Goal: Task Accomplishment & Management: Manage account settings

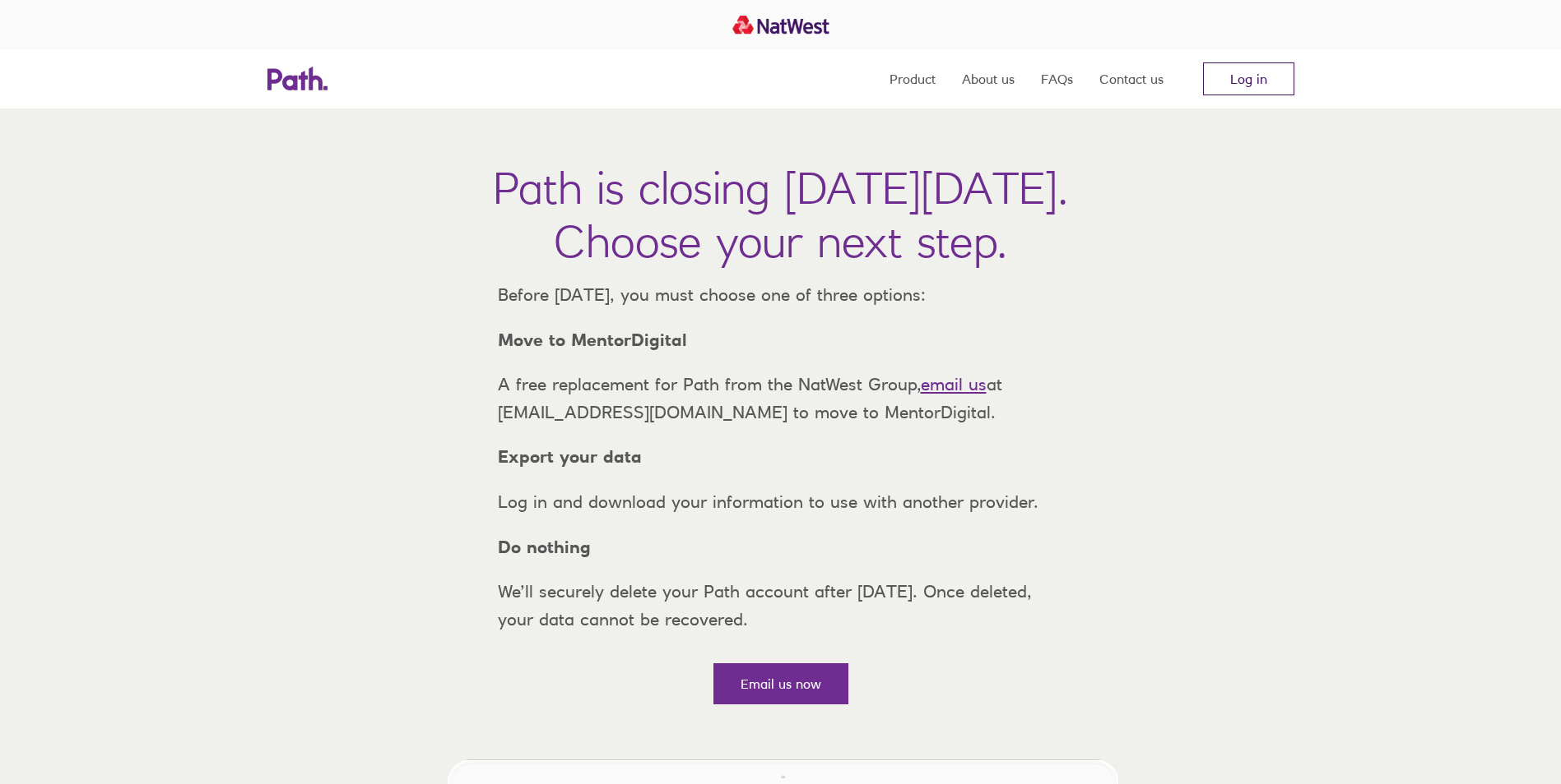
click at [1227, 76] on link "Log in" at bounding box center [1248, 79] width 91 height 33
click at [1243, 84] on link "Log in" at bounding box center [1248, 79] width 91 height 33
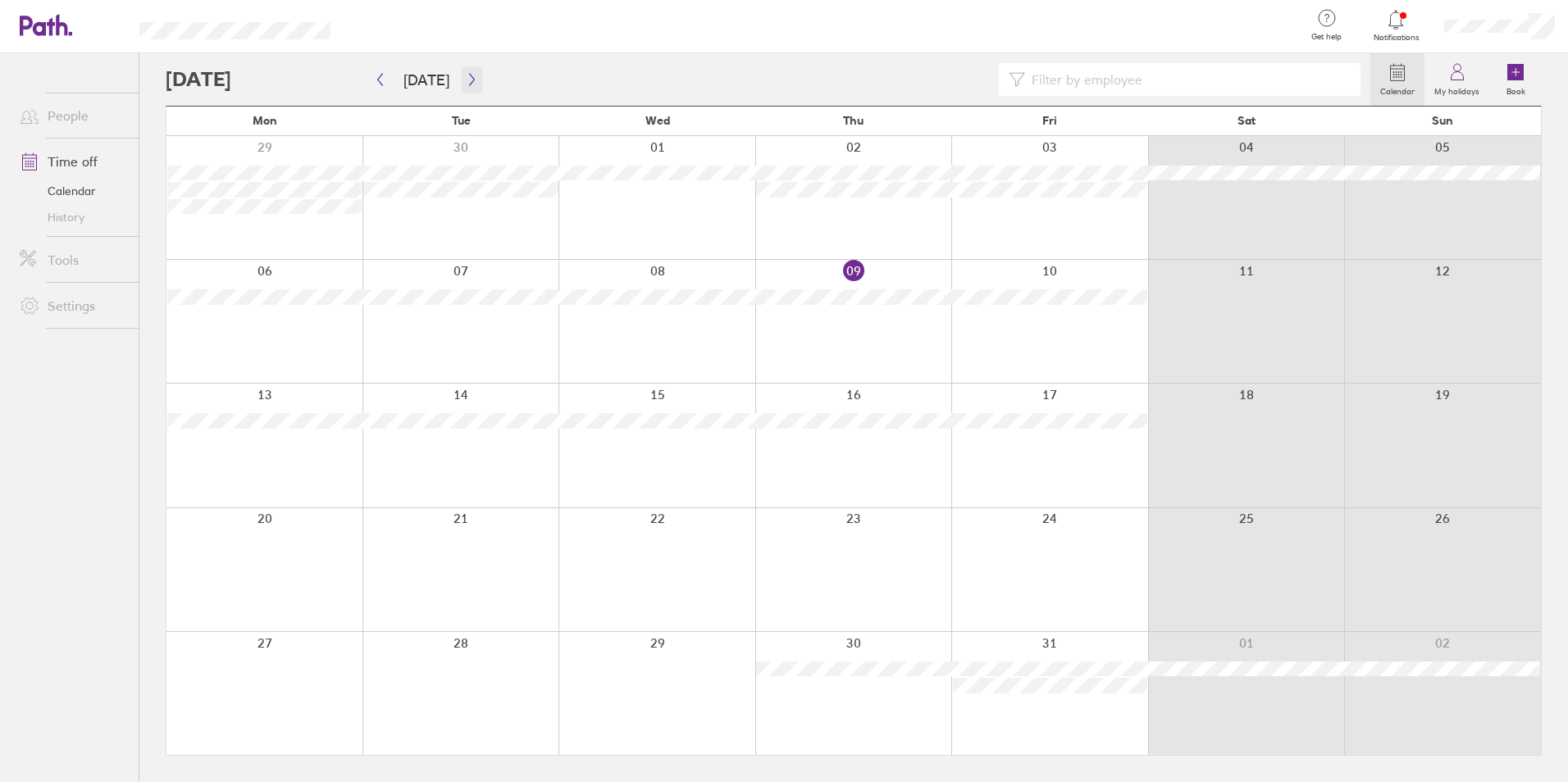
click at [471, 85] on icon "button" at bounding box center [472, 79] width 13 height 13
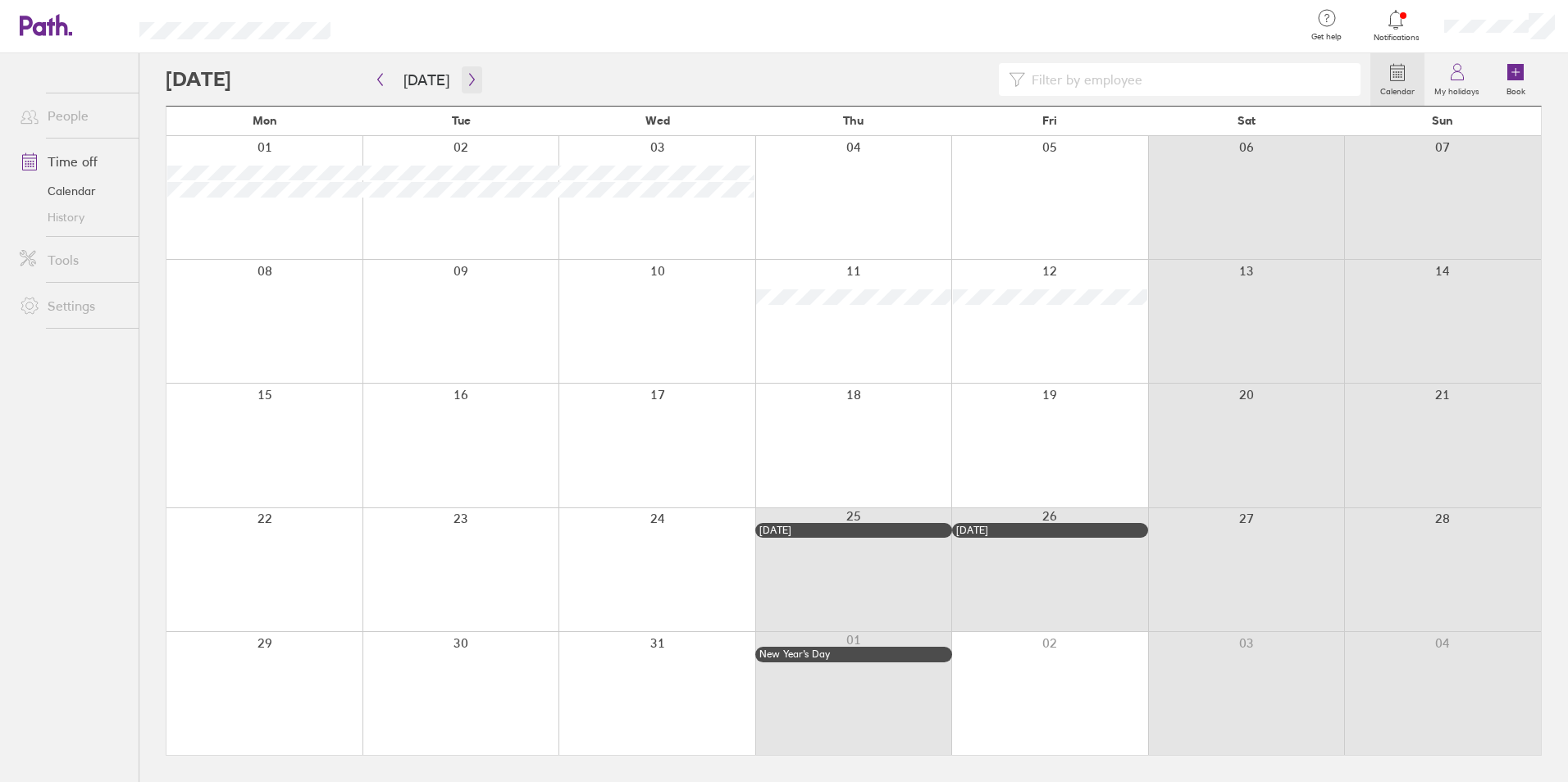
click at [471, 85] on icon "button" at bounding box center [472, 79] width 13 height 13
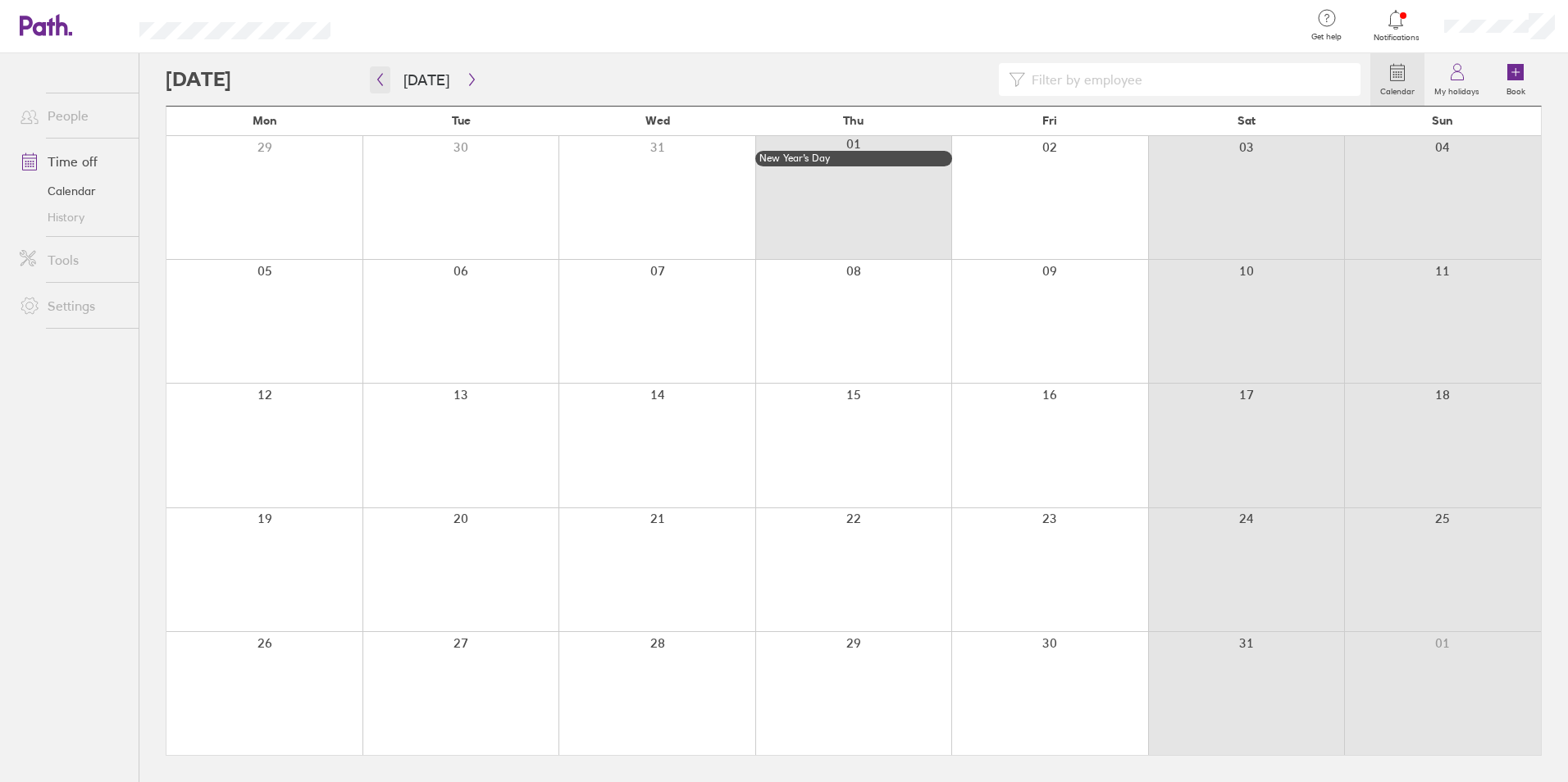
click at [389, 85] on button "button" at bounding box center [379, 80] width 20 height 27
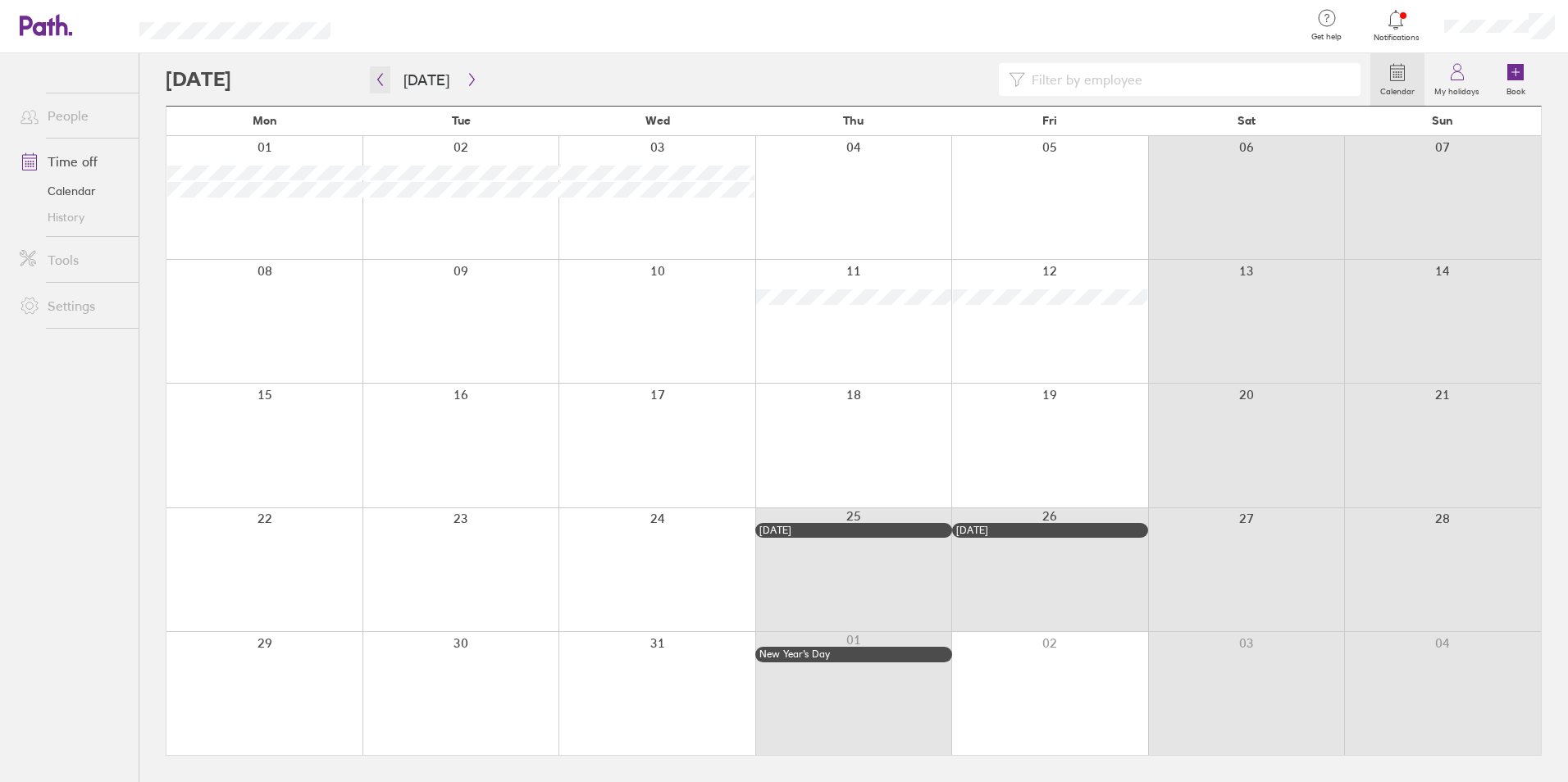
click at [384, 83] on icon "button" at bounding box center [380, 79] width 13 height 13
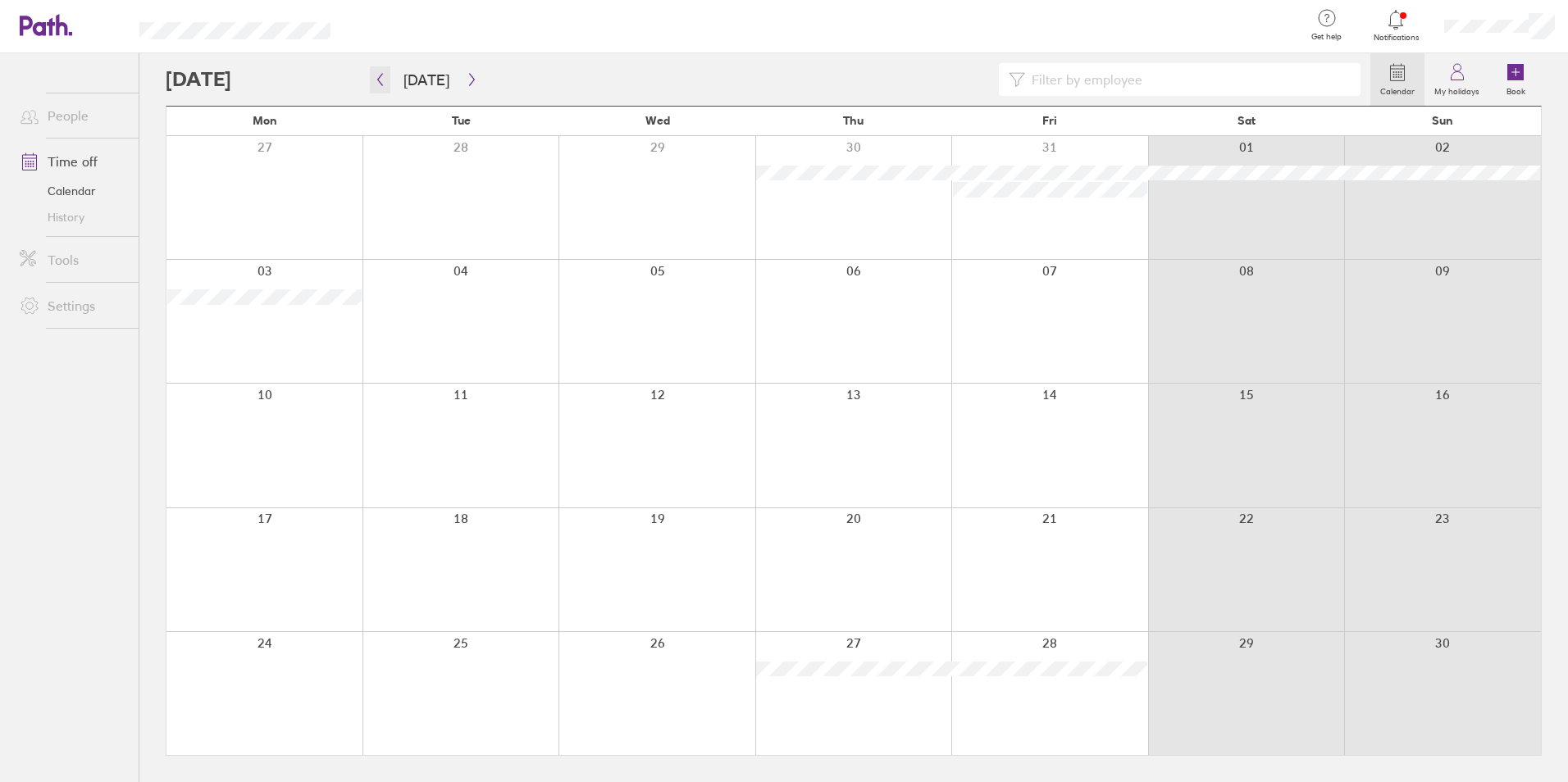
click at [384, 83] on icon "button" at bounding box center [380, 79] width 13 height 13
click at [1018, 723] on div at bounding box center [1050, 693] width 197 height 123
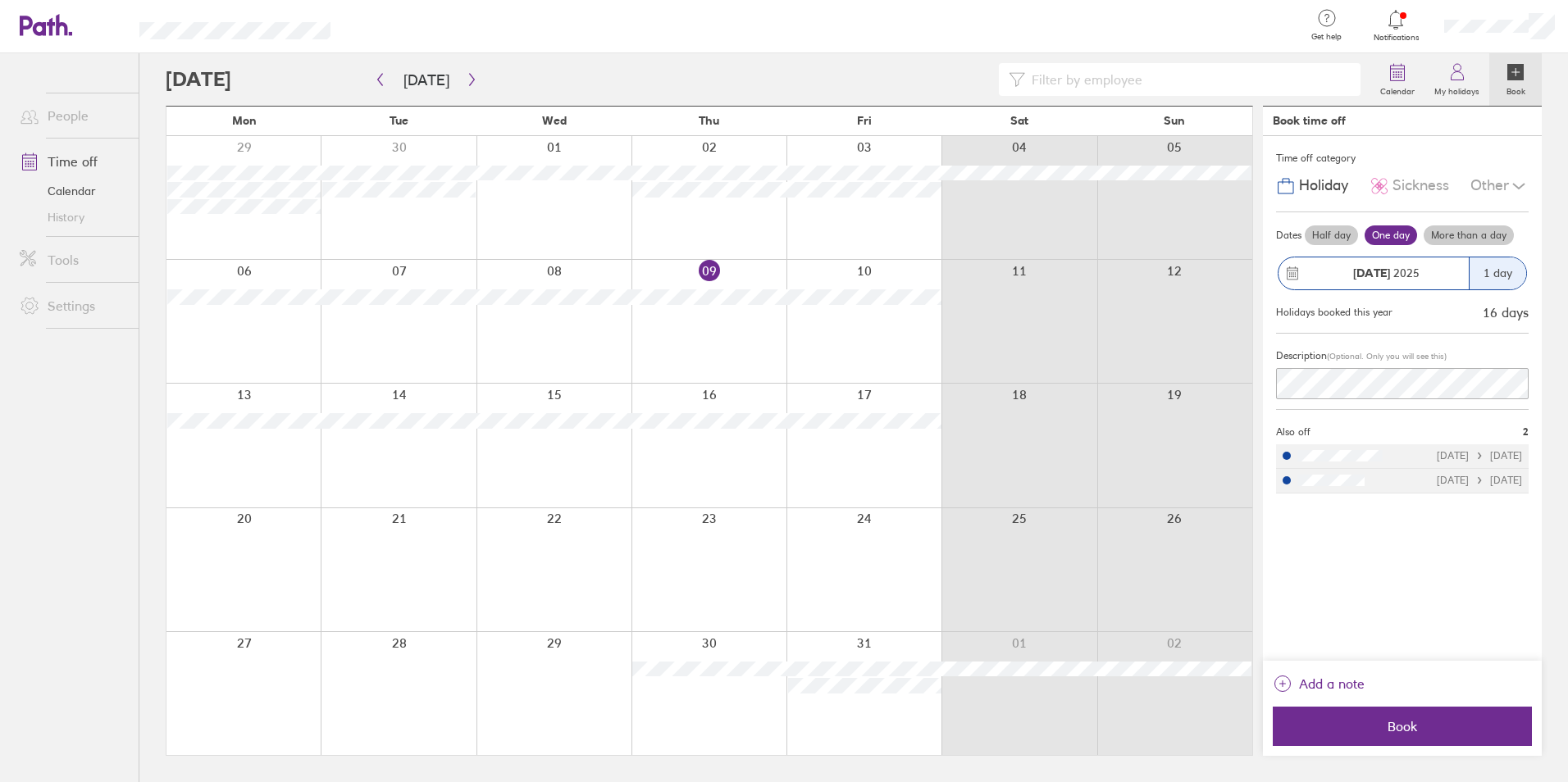
click at [1399, 231] on label "One day" at bounding box center [1392, 235] width 53 height 20
click at [0, 0] on input "One day" at bounding box center [0, 0] width 0 height 0
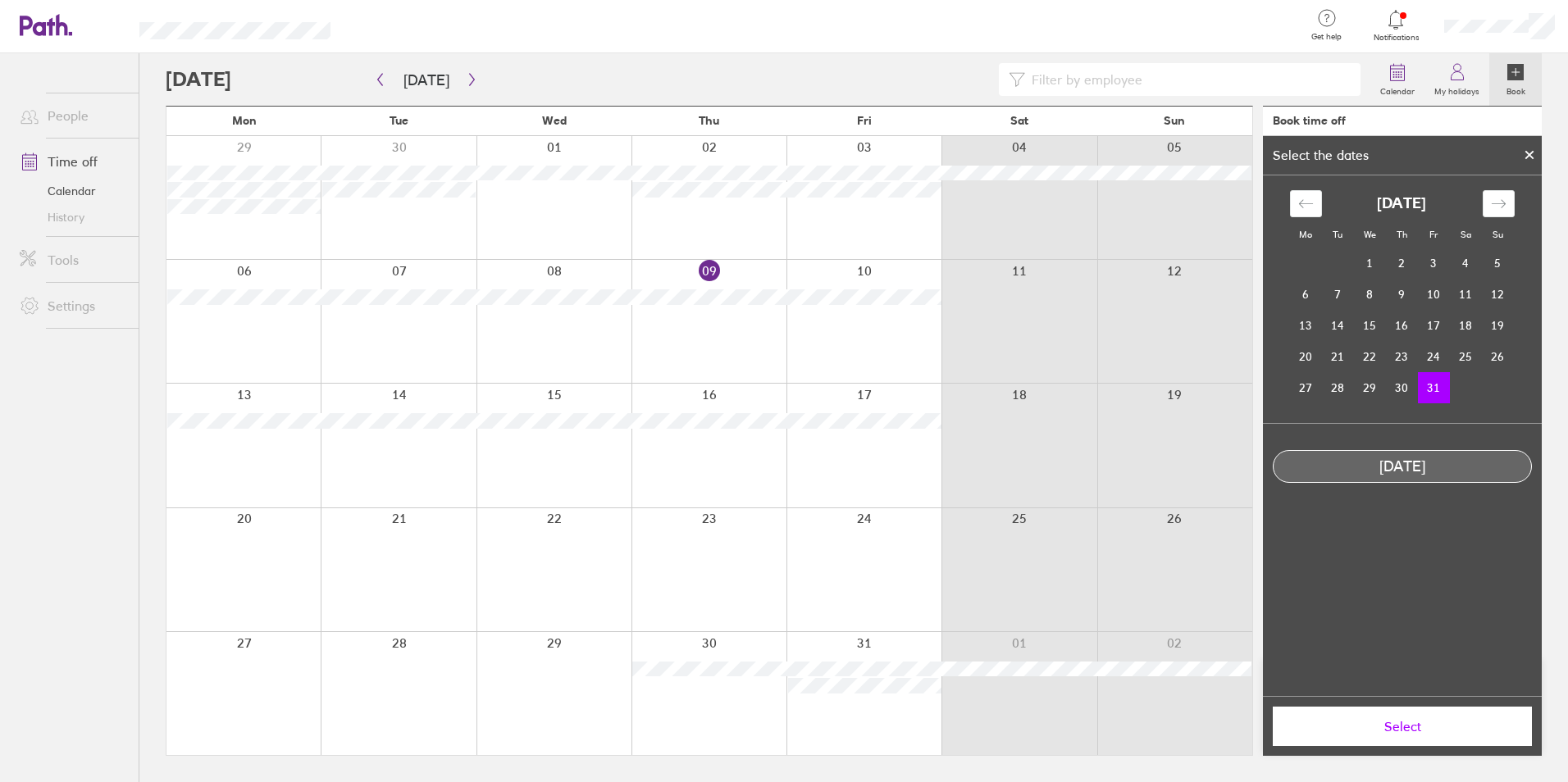
click at [1439, 394] on td "31" at bounding box center [1433, 388] width 32 height 31
click at [1417, 729] on span "Select" at bounding box center [1402, 726] width 236 height 15
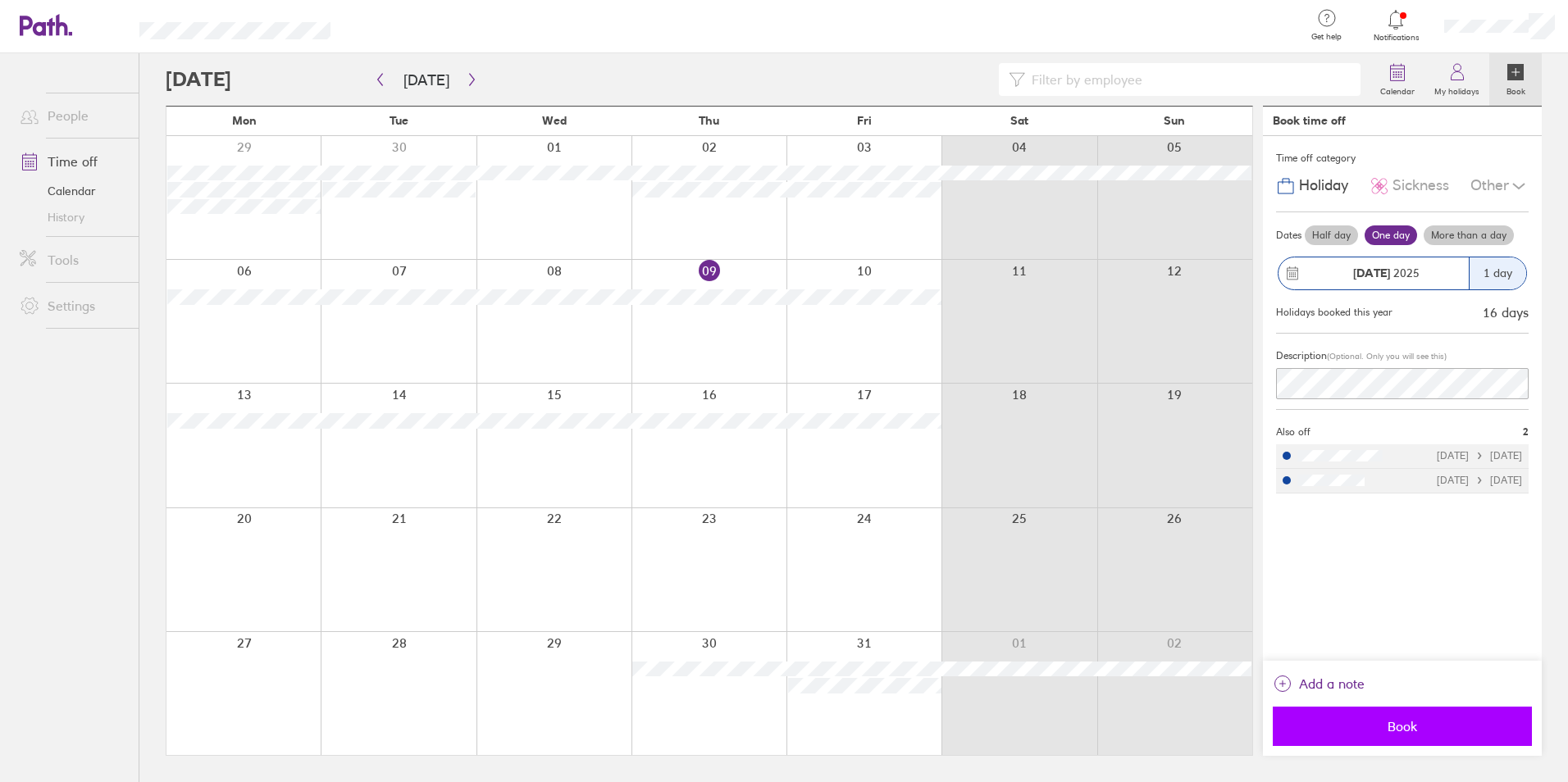
click at [1404, 727] on span "Book" at bounding box center [1402, 726] width 236 height 15
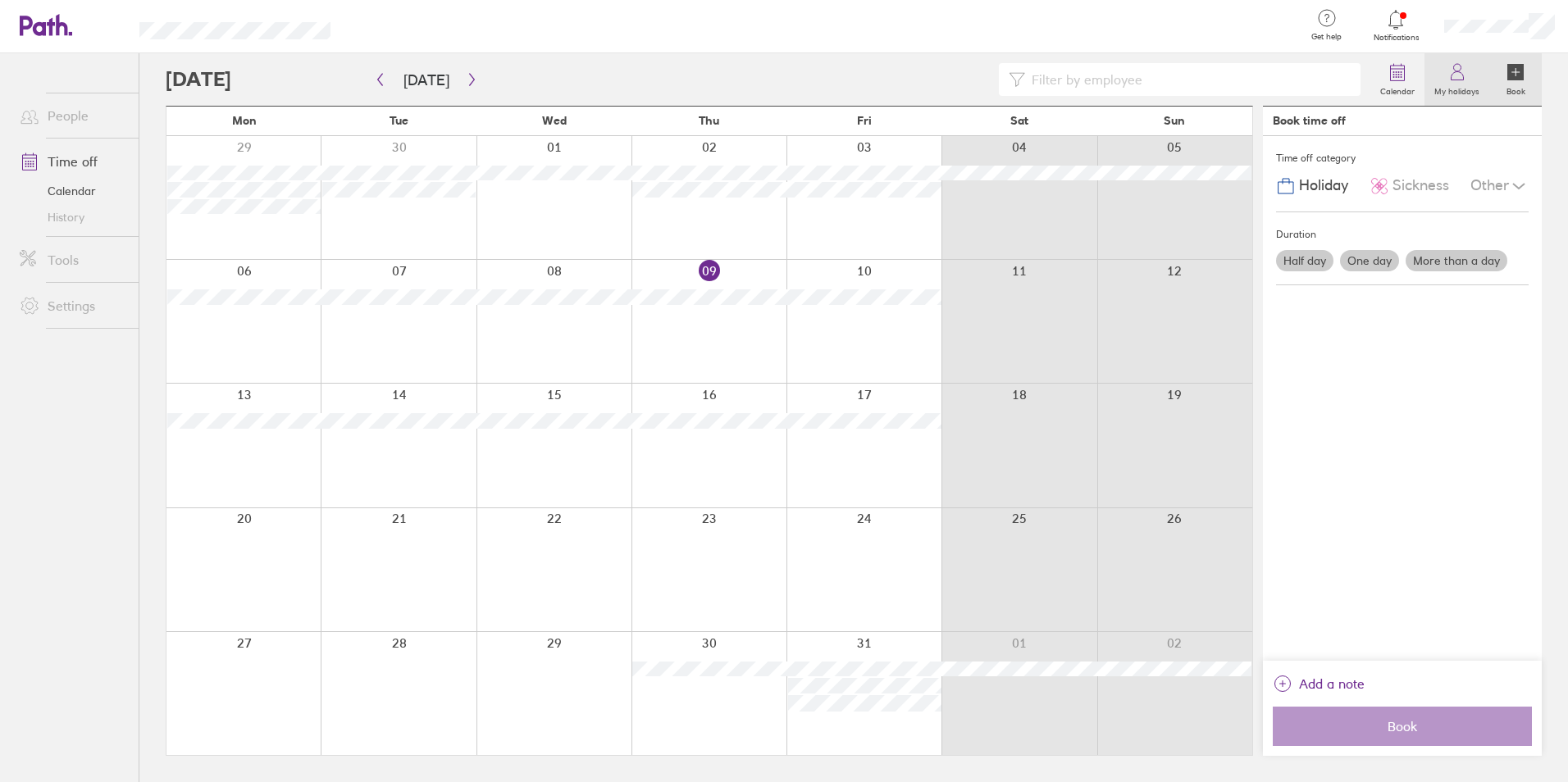
click at [1462, 64] on icon at bounding box center [1458, 72] width 20 height 20
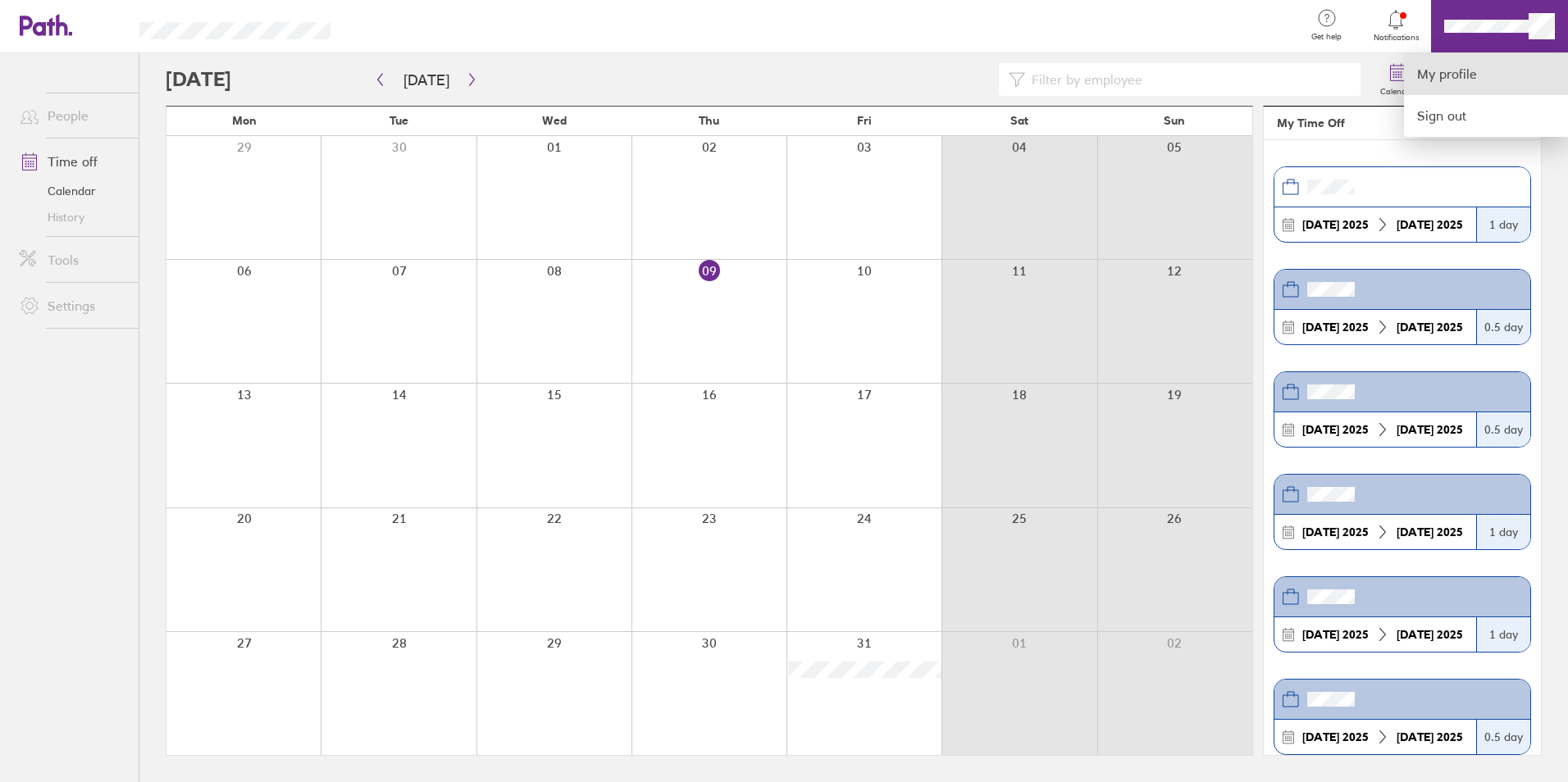
click at [1448, 67] on link "My profile" at bounding box center [1486, 74] width 164 height 42
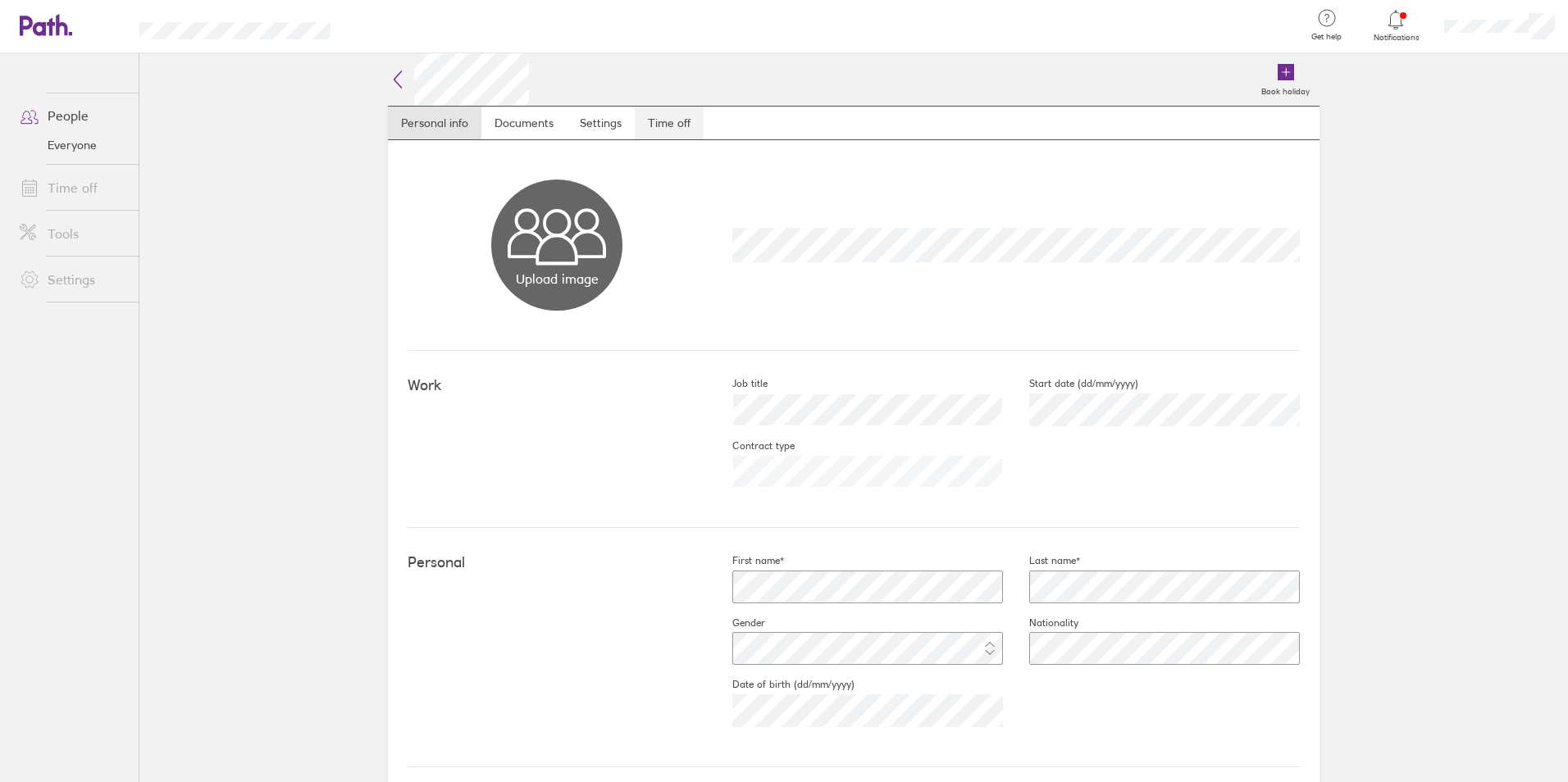
click at [660, 122] on link "Time off" at bounding box center [669, 123] width 69 height 33
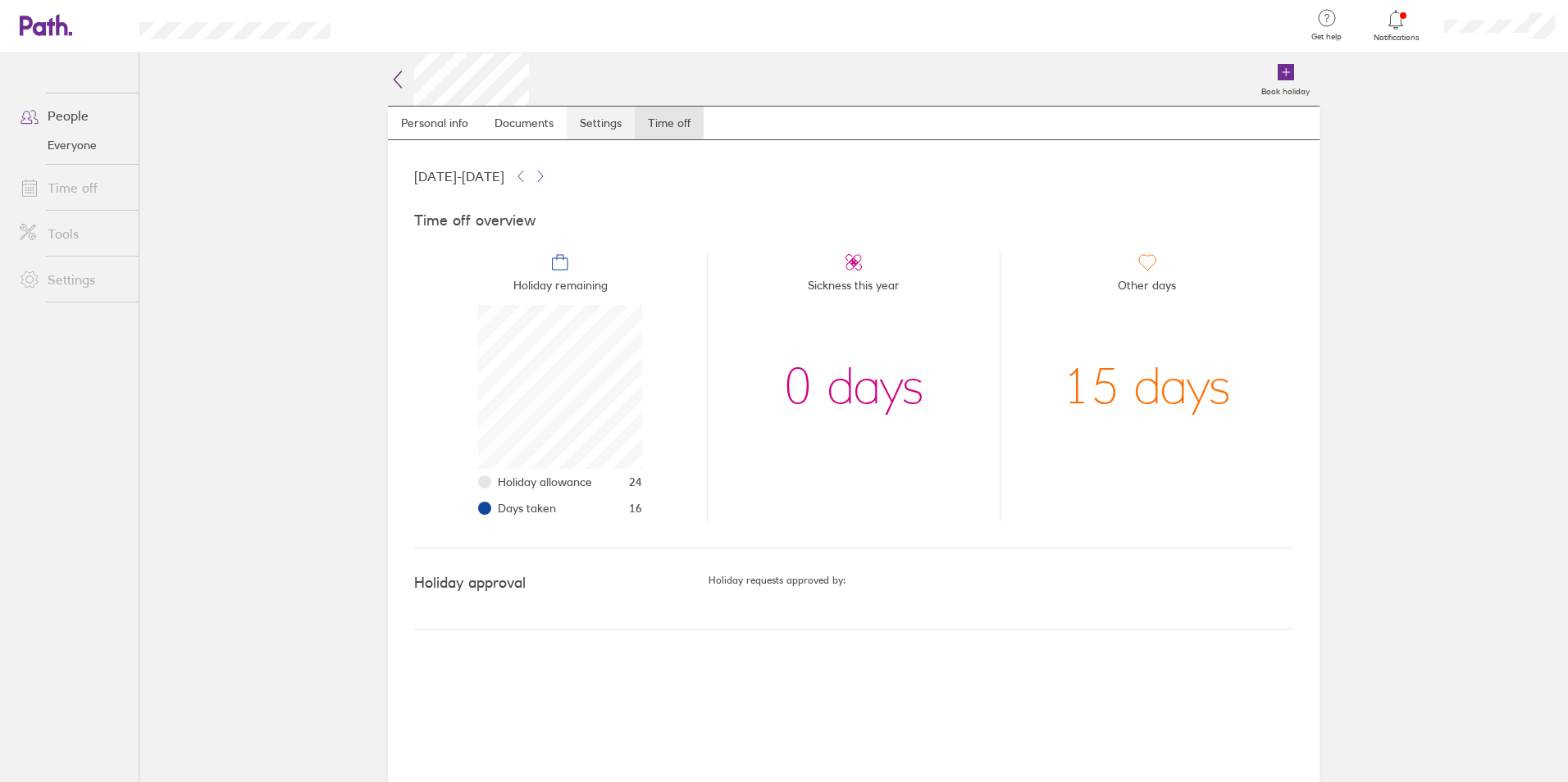
scroll to position [164, 164]
click at [530, 177] on button at bounding box center [521, 176] width 20 height 20
click at [547, 175] on icon at bounding box center [540, 176] width 13 height 13
click at [528, 176] on icon at bounding box center [520, 176] width 13 height 13
click at [547, 173] on icon at bounding box center [540, 176] width 13 height 13
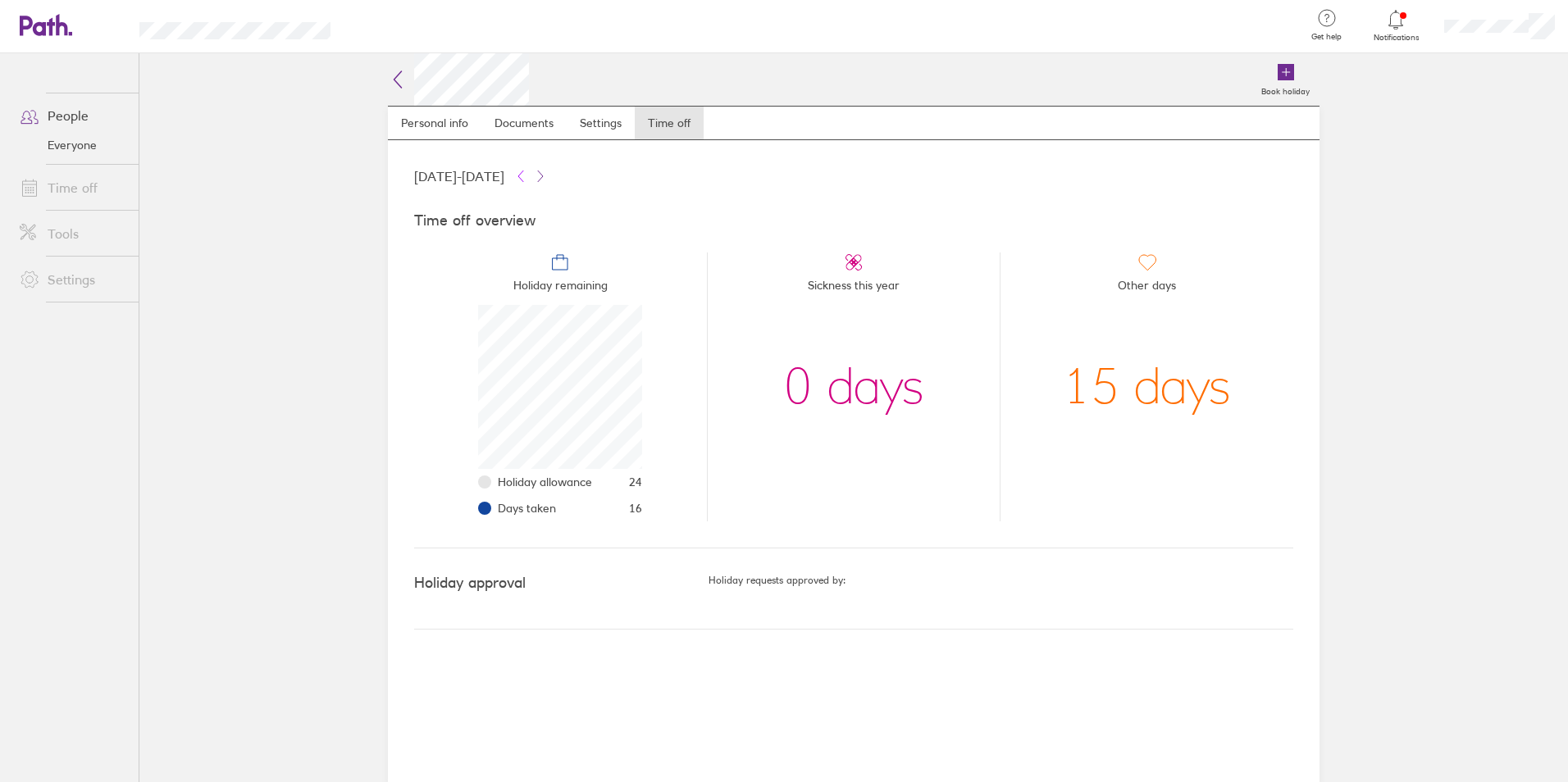
click at [530, 174] on button at bounding box center [521, 176] width 20 height 20
click at [547, 173] on icon at bounding box center [540, 176] width 13 height 13
click at [610, 125] on link "Settings" at bounding box center [601, 123] width 68 height 33
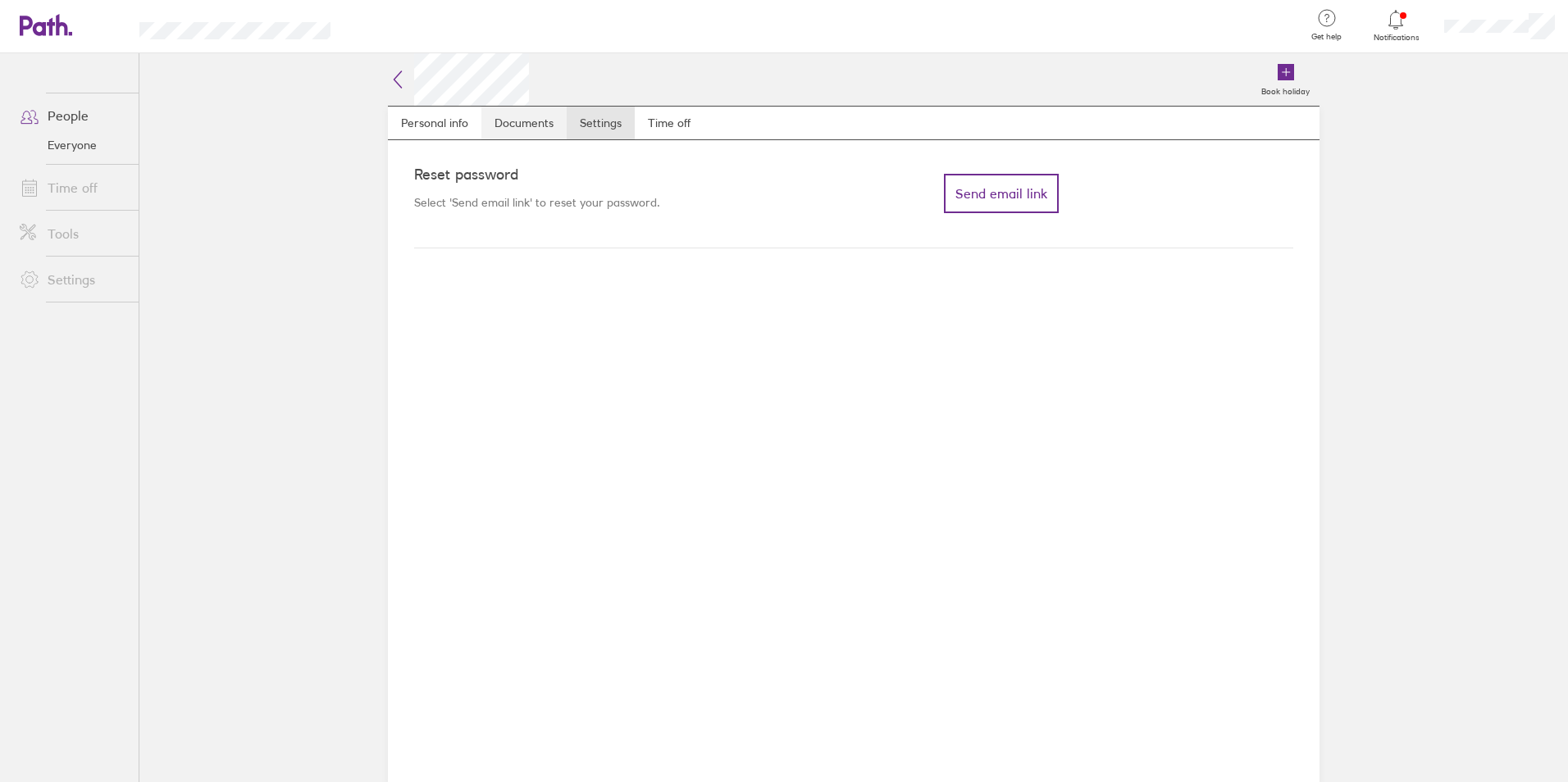
click at [548, 126] on link "Documents" at bounding box center [524, 123] width 85 height 33
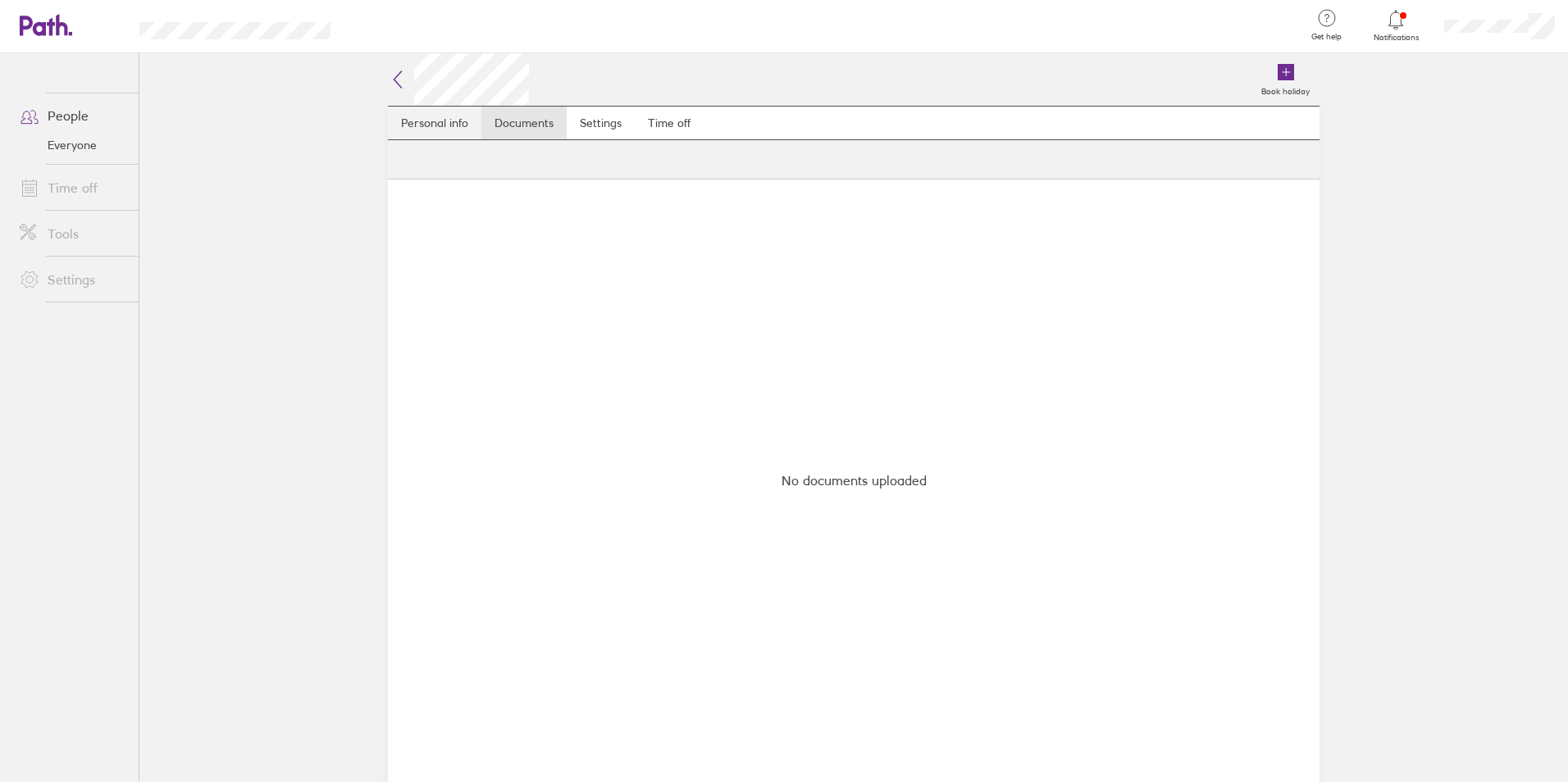
click at [456, 121] on link "Personal info" at bounding box center [435, 123] width 94 height 33
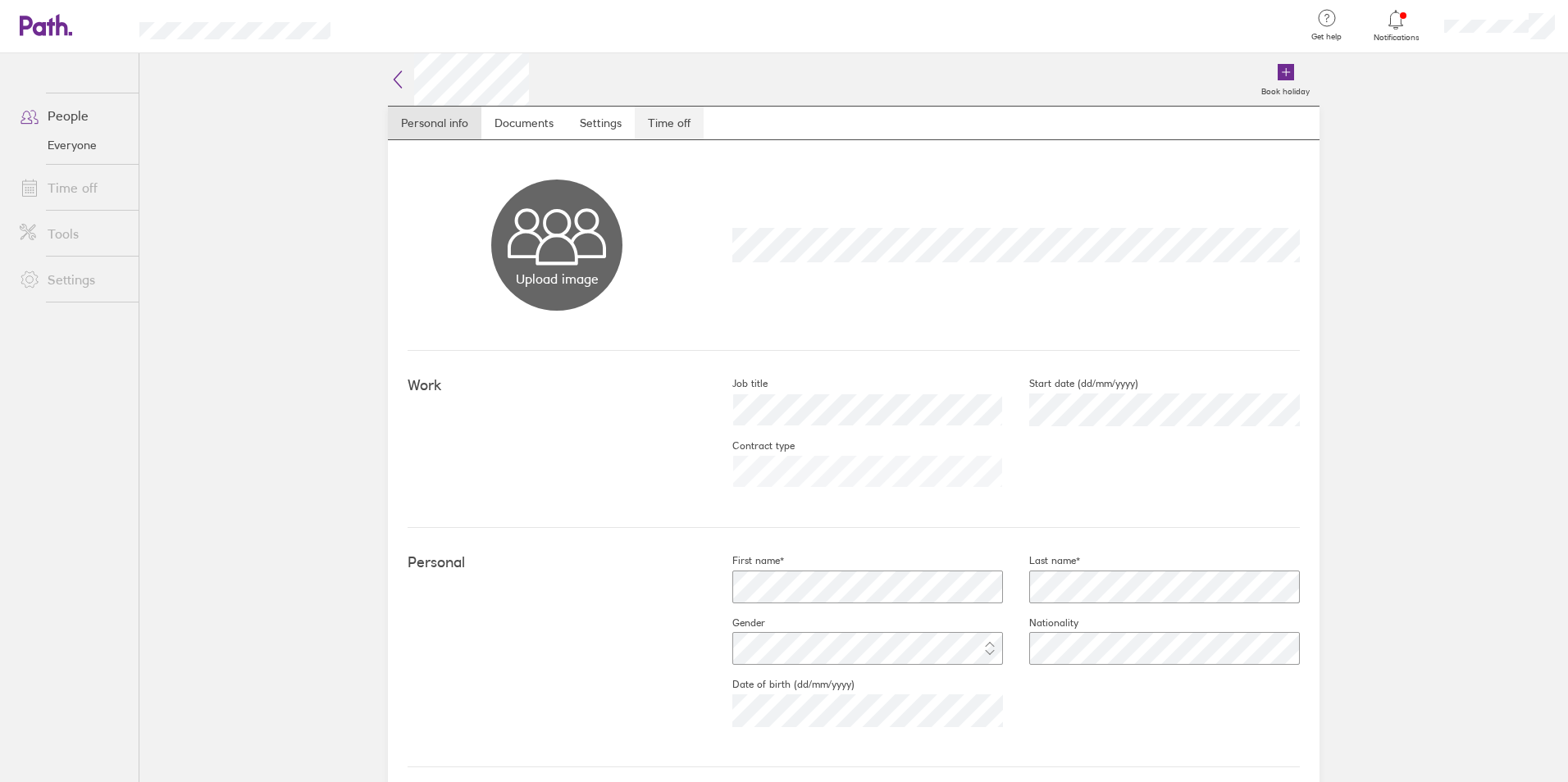
click at [653, 132] on link "Time off" at bounding box center [669, 123] width 69 height 33
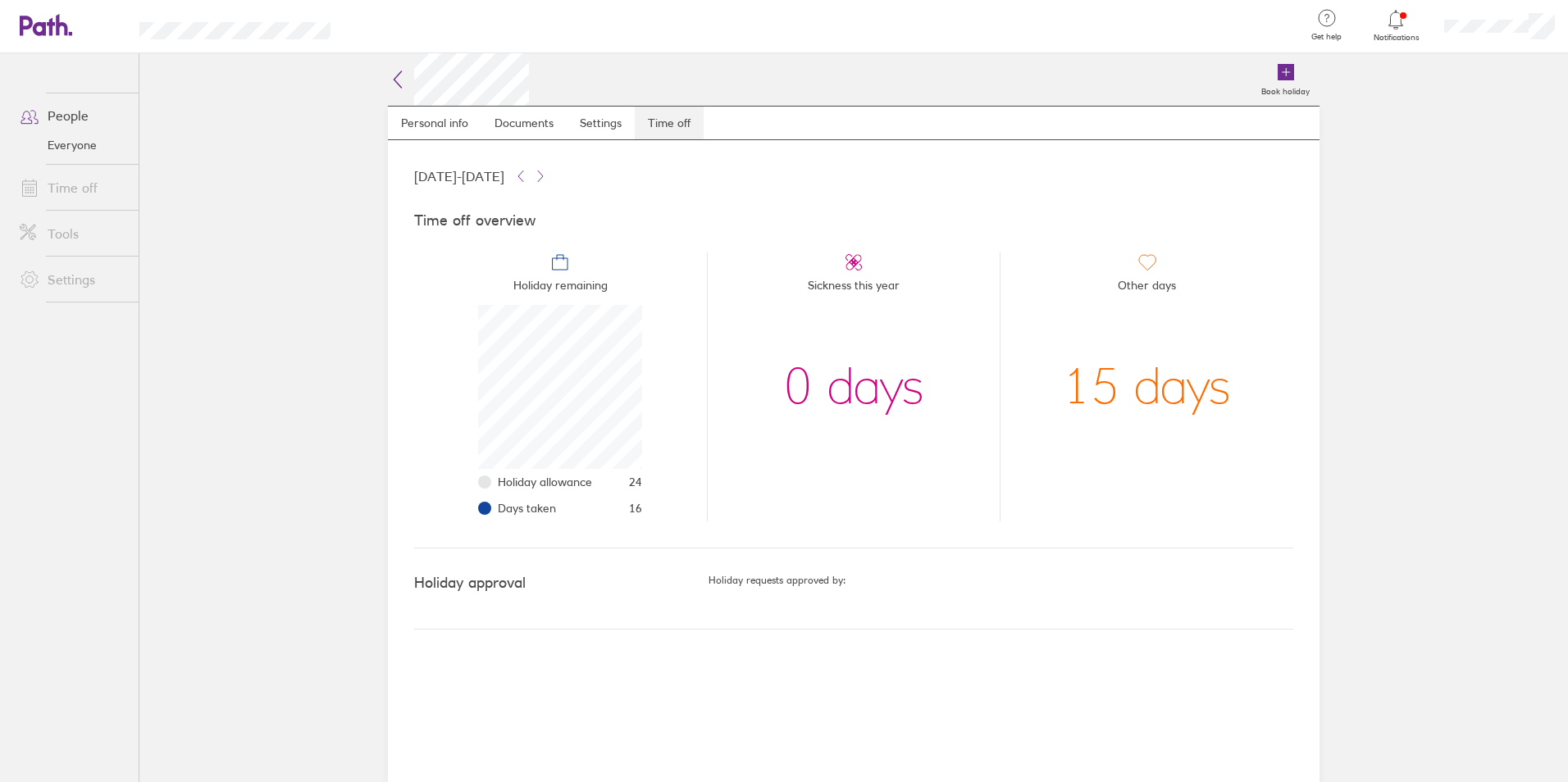
scroll to position [164, 164]
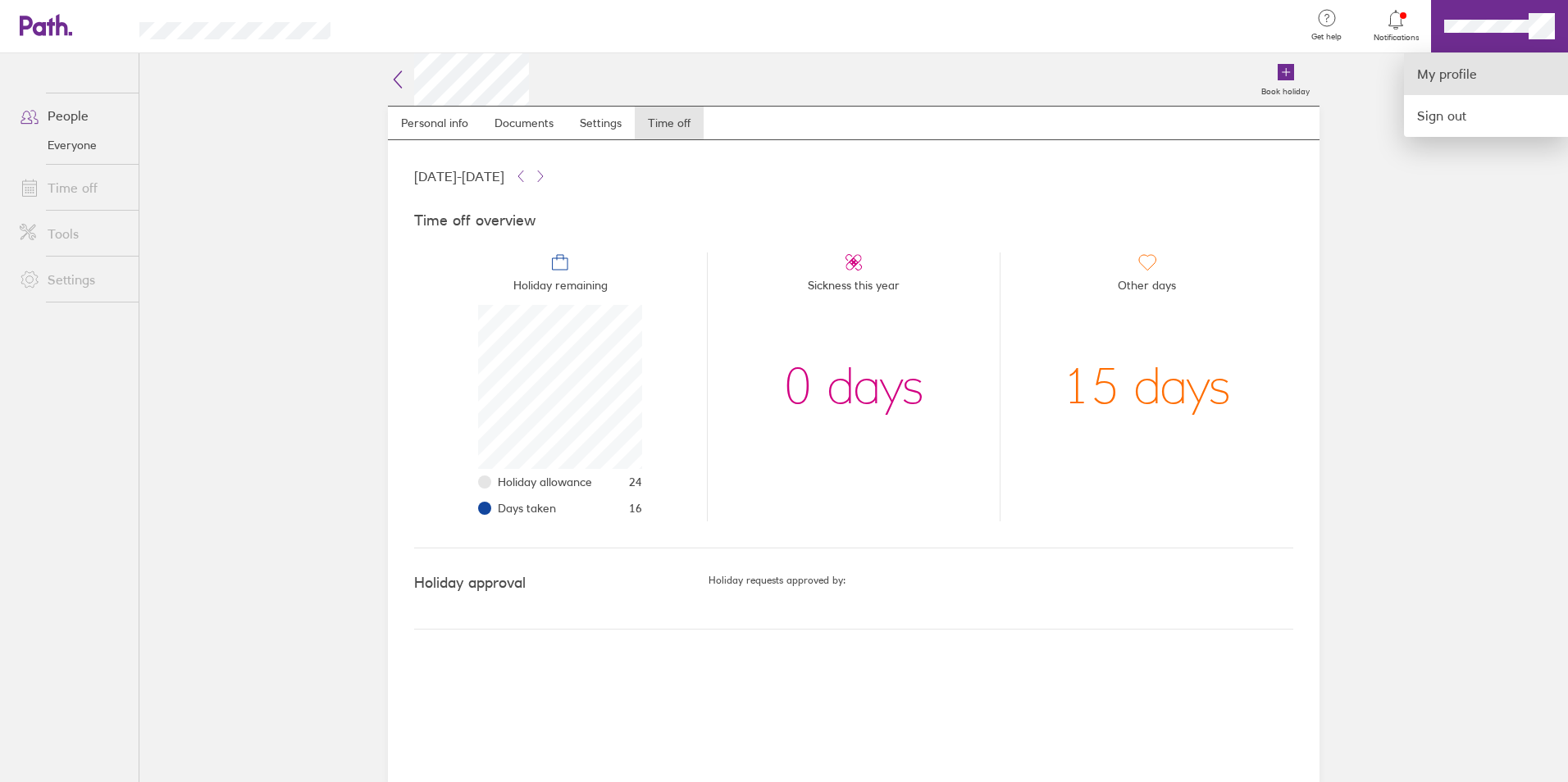
click at [1499, 73] on link "My profile" at bounding box center [1486, 74] width 164 height 42
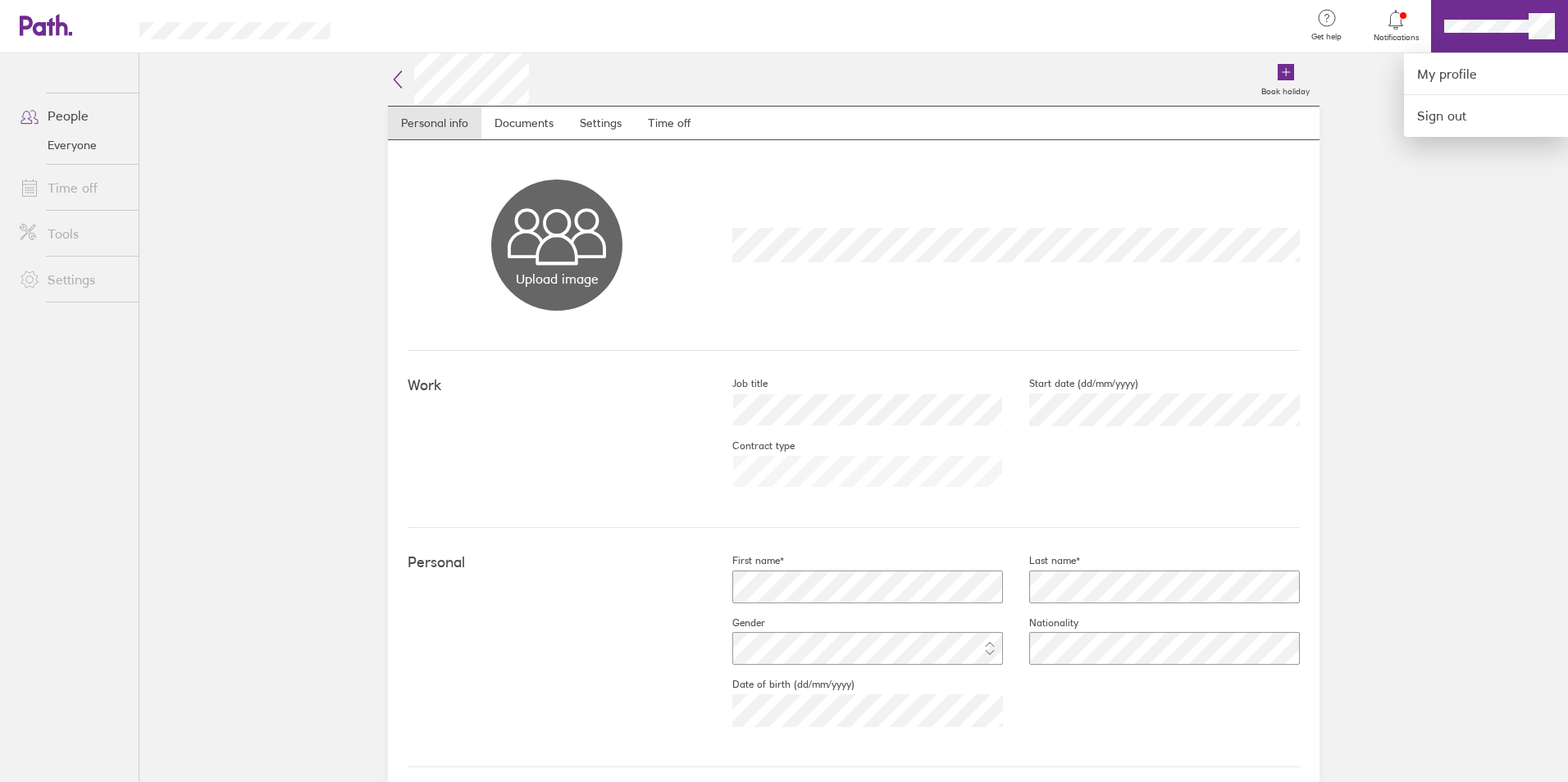
click at [68, 115] on div at bounding box center [784, 391] width 1568 height 782
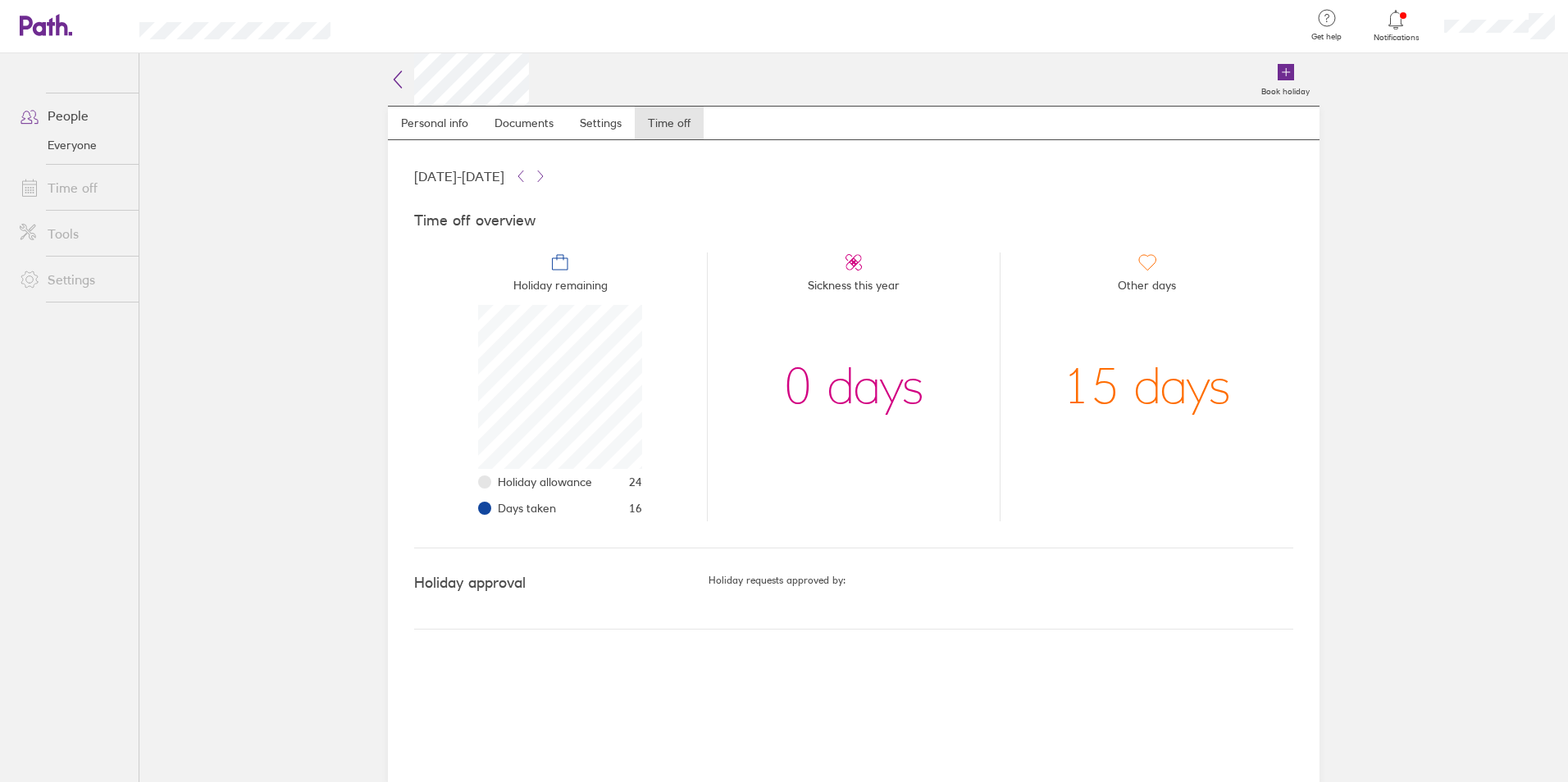
scroll to position [164, 164]
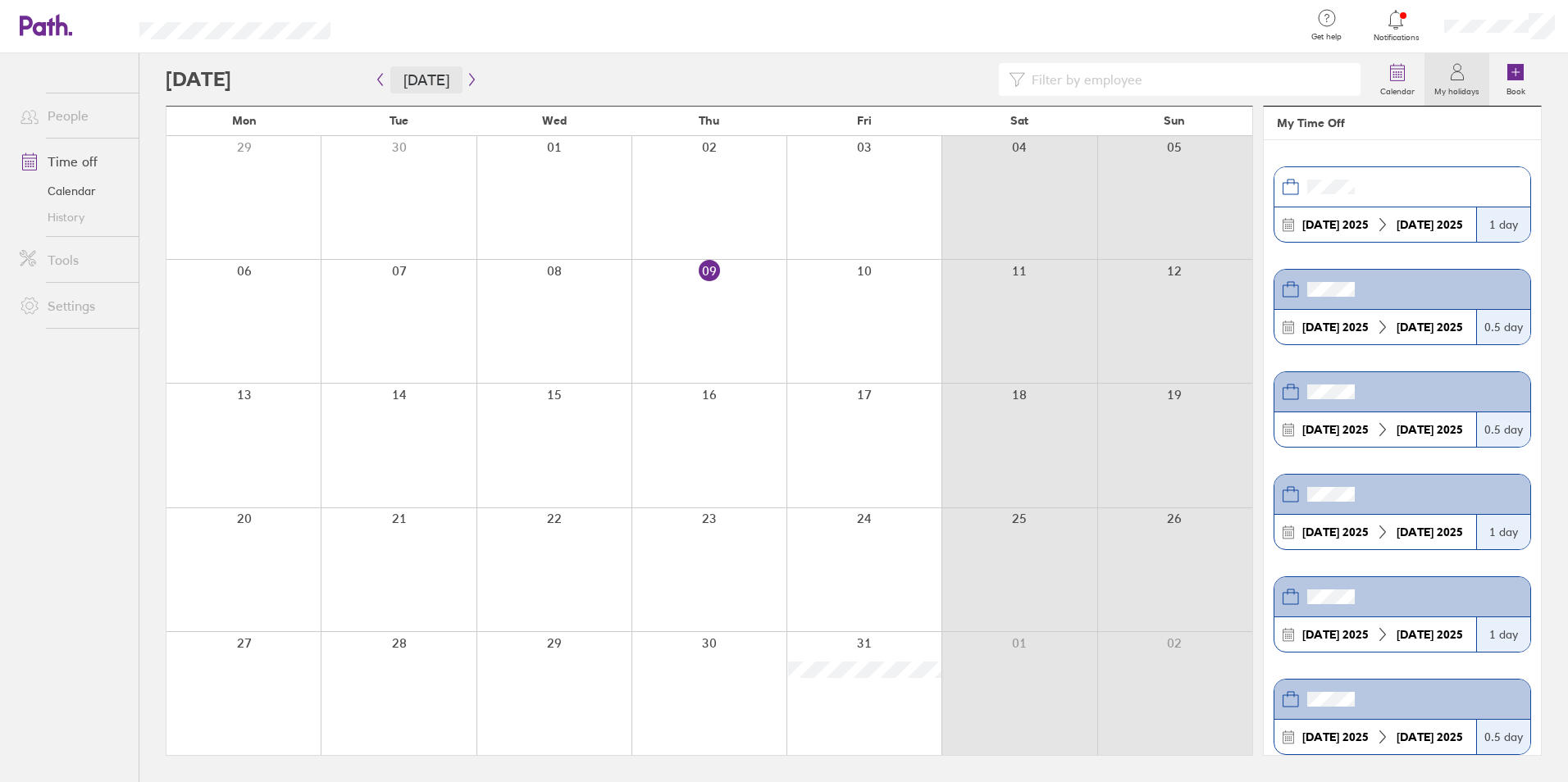
click at [437, 78] on button "Today" at bounding box center [426, 80] width 72 height 27
click at [1405, 81] on icon at bounding box center [1397, 72] width 20 height 20
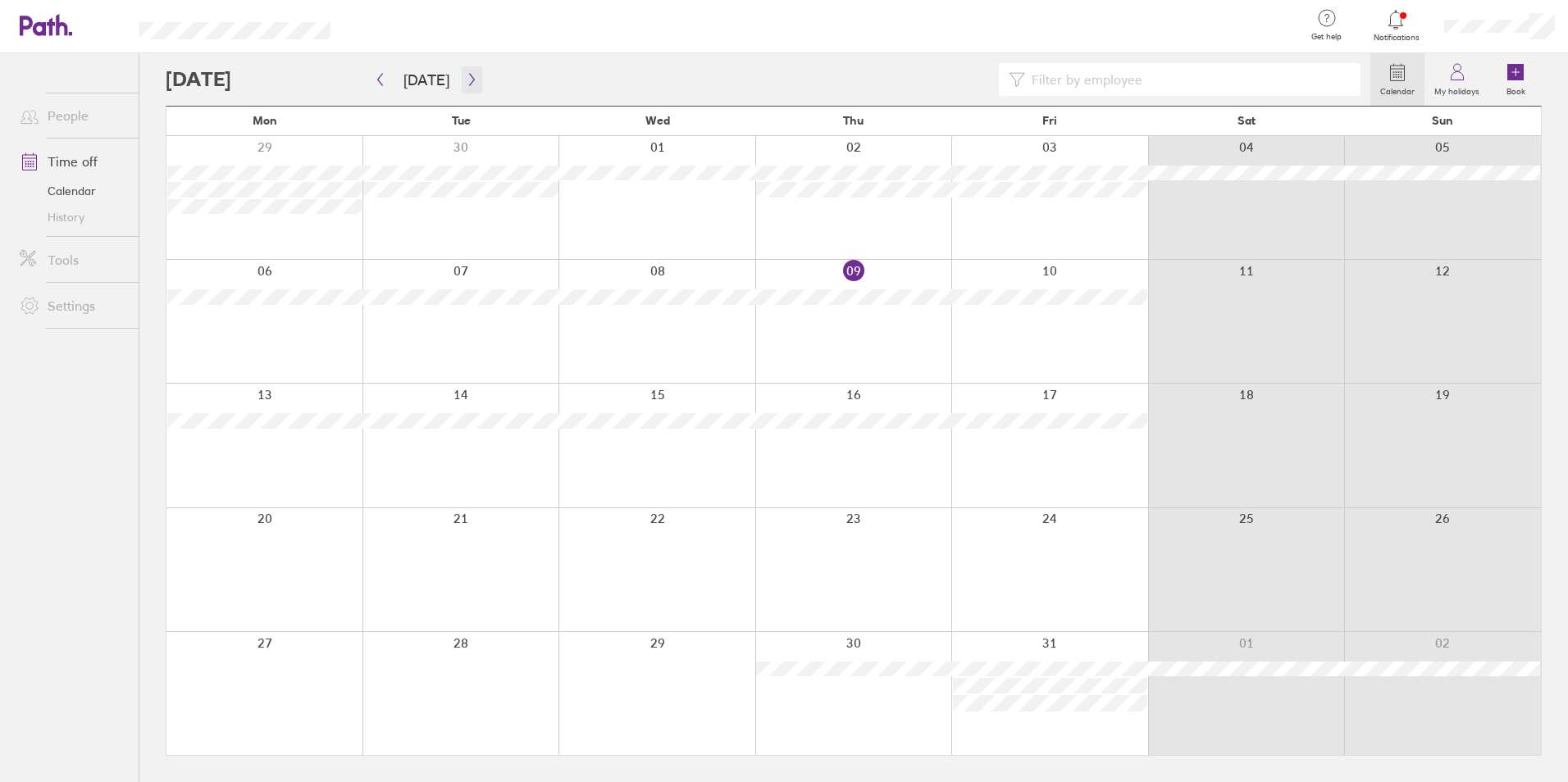
click at [470, 68] on button "button" at bounding box center [472, 80] width 20 height 27
